Goal: Navigation & Orientation: Find specific page/section

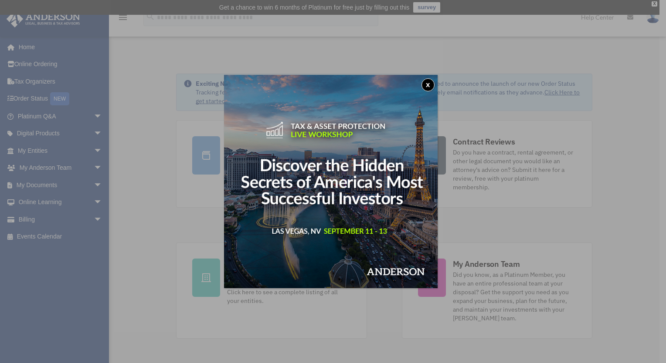
click at [433, 86] on button "x" at bounding box center [427, 84] width 13 height 13
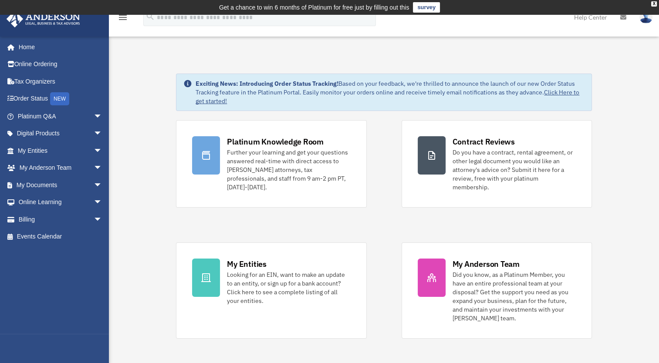
click at [644, 19] on img at bounding box center [645, 17] width 13 height 13
click at [645, 19] on img at bounding box center [645, 17] width 13 height 13
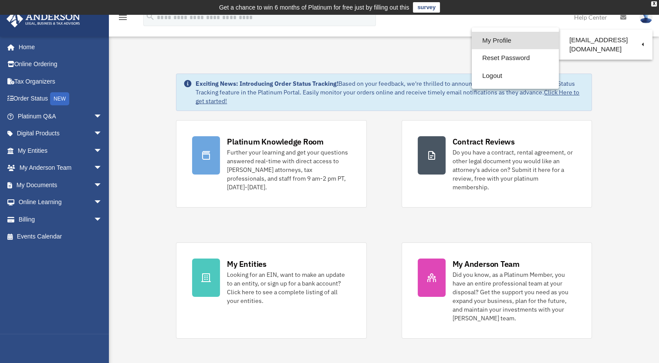
click at [477, 44] on link "My Profile" at bounding box center [515, 41] width 87 height 18
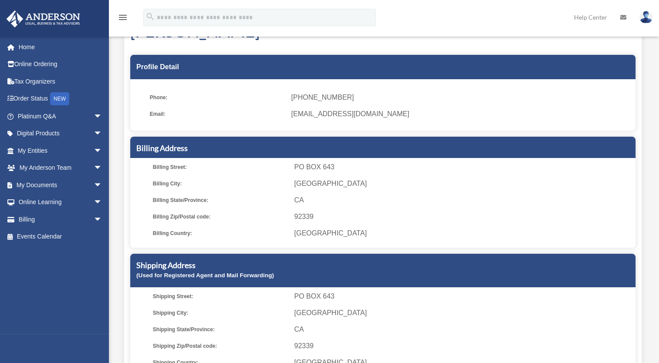
scroll to position [20, 0]
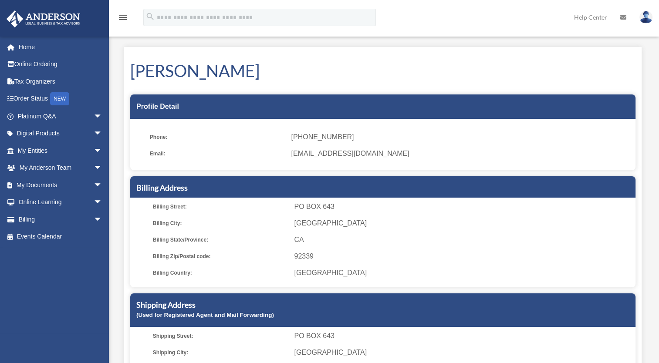
click at [645, 20] on img at bounding box center [645, 17] width 13 height 13
click at [624, 18] on icon at bounding box center [623, 17] width 6 height 6
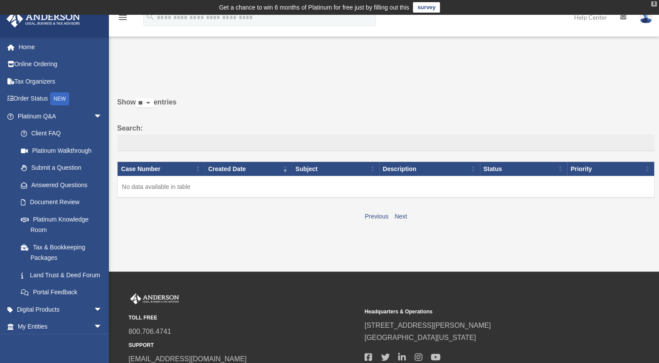
click at [654, 4] on div "X" at bounding box center [654, 3] width 6 height 5
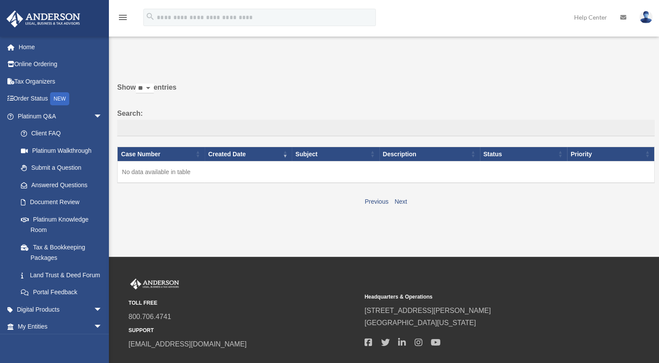
click at [647, 16] on img at bounding box center [645, 17] width 13 height 13
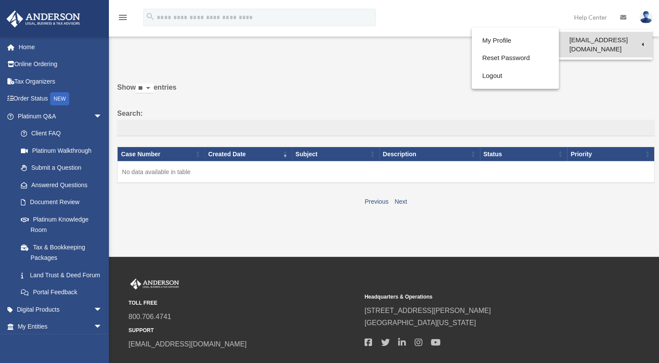
click at [581, 41] on link "[EMAIL_ADDRESS][DOMAIN_NAME]" at bounding box center [606, 45] width 94 height 26
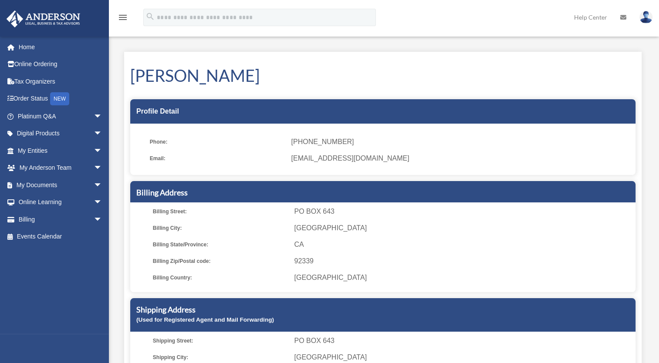
click at [643, 17] on img at bounding box center [645, 17] width 13 height 13
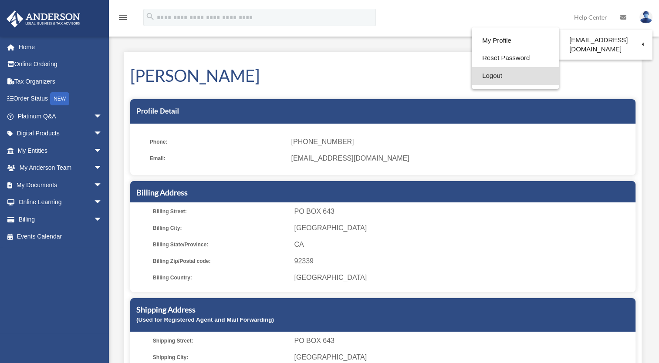
click at [480, 76] on link "Logout" at bounding box center [515, 76] width 87 height 18
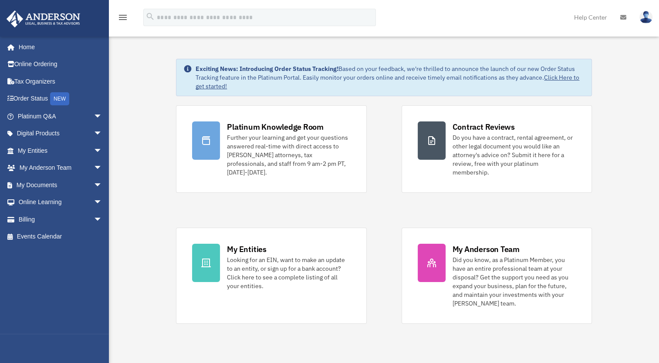
click at [646, 20] on img at bounding box center [645, 17] width 13 height 13
click at [28, 48] on link "Home" at bounding box center [60, 46] width 109 height 17
click at [53, 155] on link "My Entities arrow_drop_down" at bounding box center [60, 150] width 109 height 17
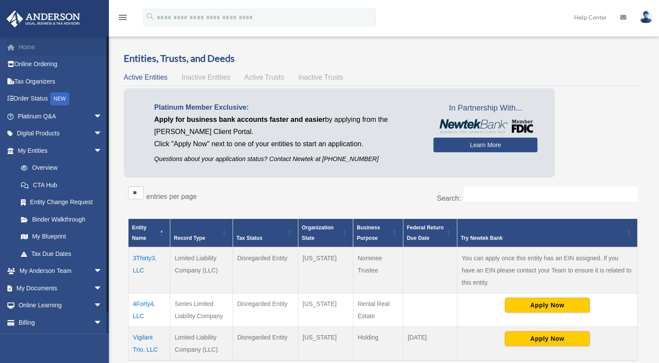
click at [31, 51] on link "Home" at bounding box center [60, 46] width 109 height 17
